Goal: Navigation & Orientation: Go to known website

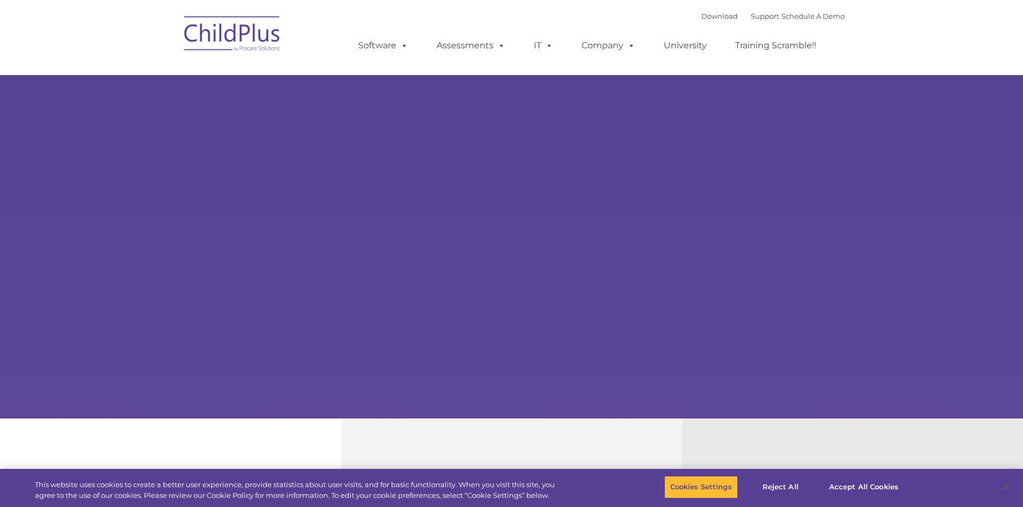
select select "MEDIUM"
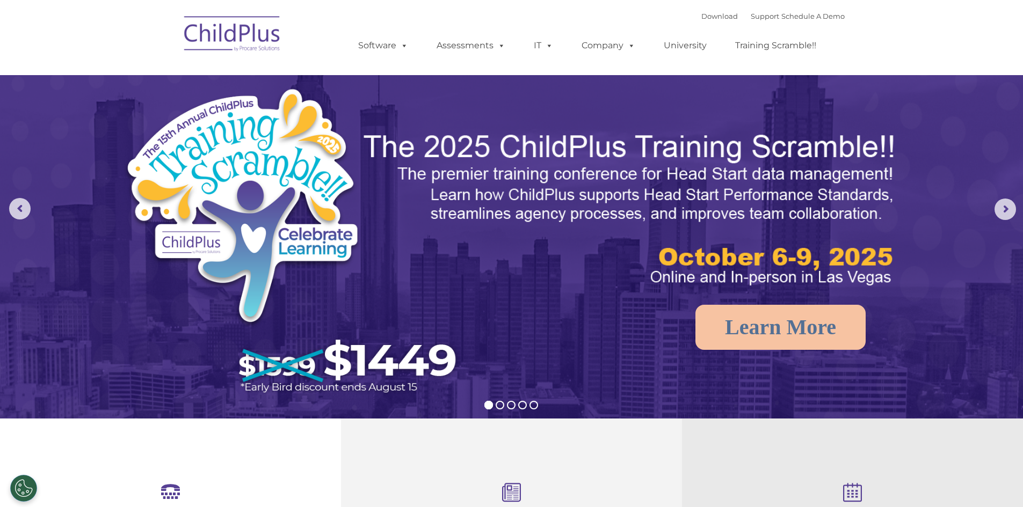
click at [214, 27] on img at bounding box center [232, 36] width 107 height 54
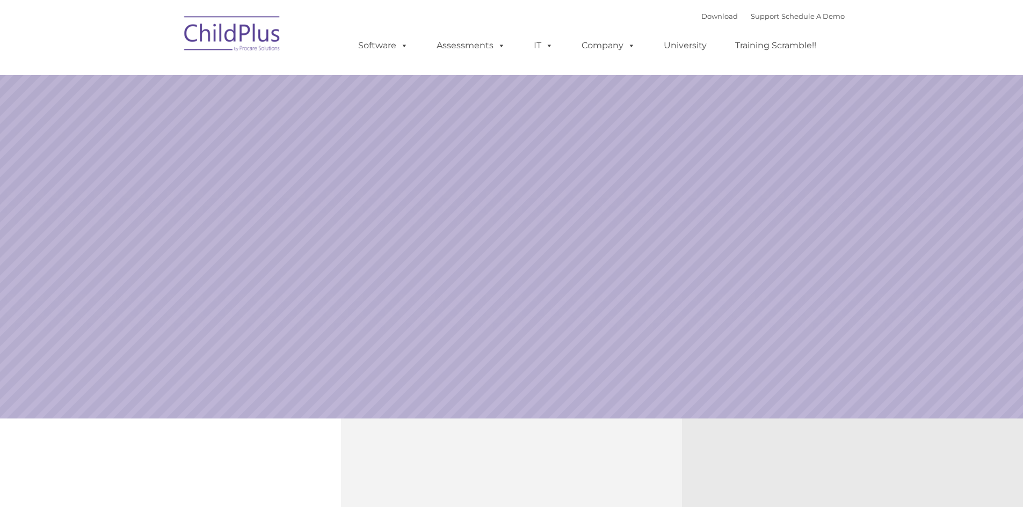
select select "MEDIUM"
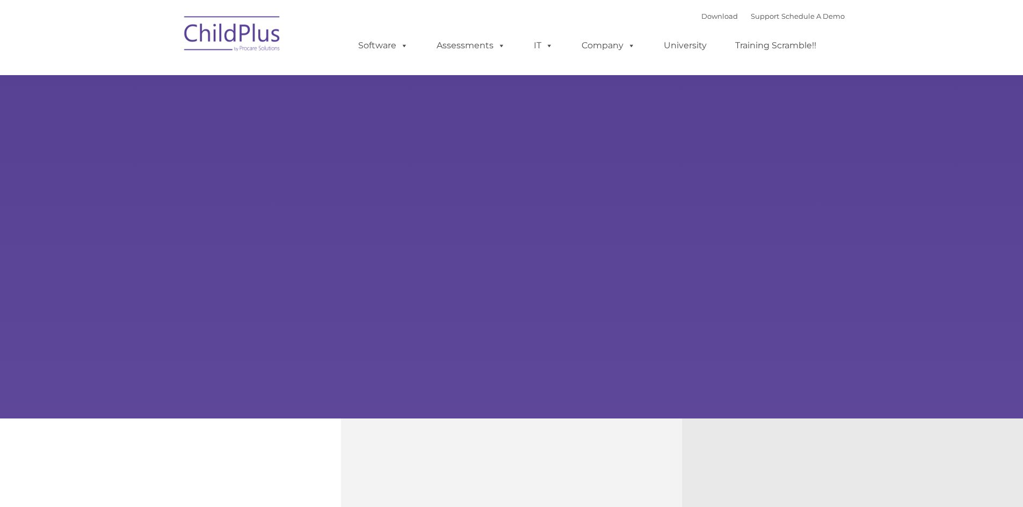
select select "MEDIUM"
